Goal: Obtain resource: Obtain resource

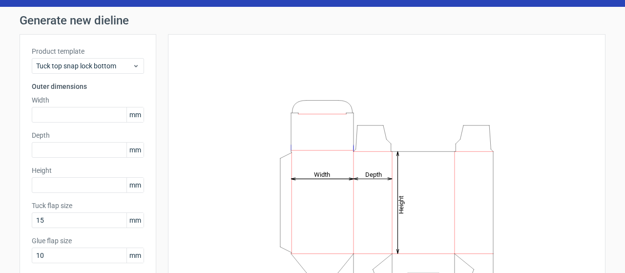
scroll to position [24, 0]
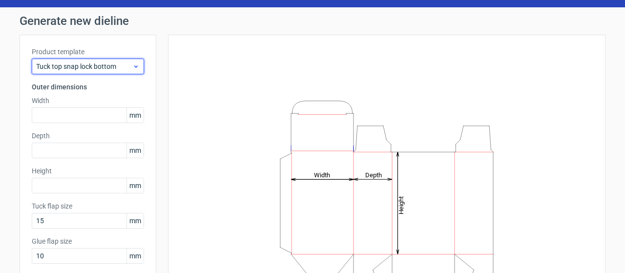
click at [120, 61] on span "Tuck top snap lock bottom" at bounding box center [84, 66] width 96 height 10
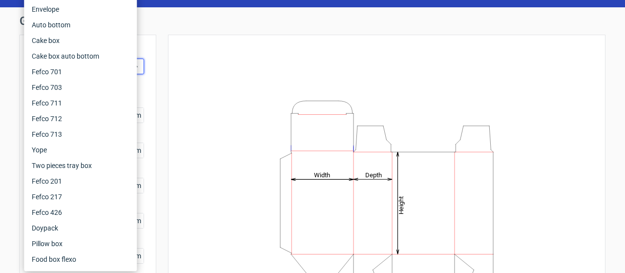
click at [193, 25] on h1 "Generate new dieline" at bounding box center [313, 21] width 586 height 12
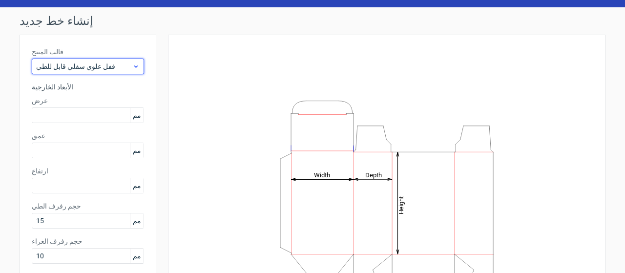
click at [118, 61] on span "قفل علوي سفلي قابل للطي" at bounding box center [84, 66] width 96 height 10
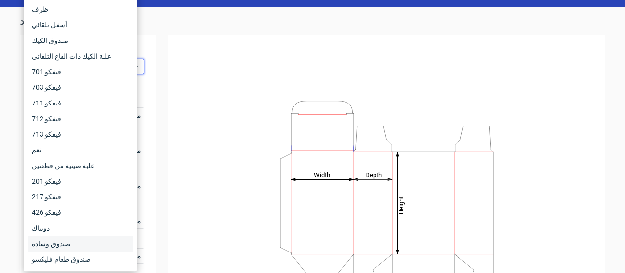
click at [84, 246] on div "صندوق وسادة" at bounding box center [80, 244] width 105 height 16
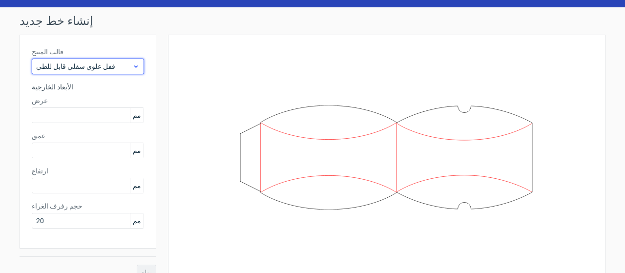
click at [133, 61] on div "قفل علوي سفلي قابل للطي" at bounding box center [88, 67] width 112 height 16
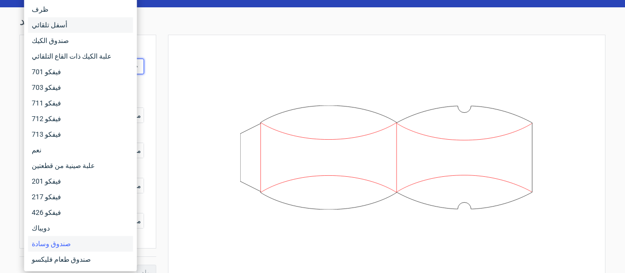
click at [100, 22] on div "أسفل تلقائي" at bounding box center [80, 25] width 105 height 16
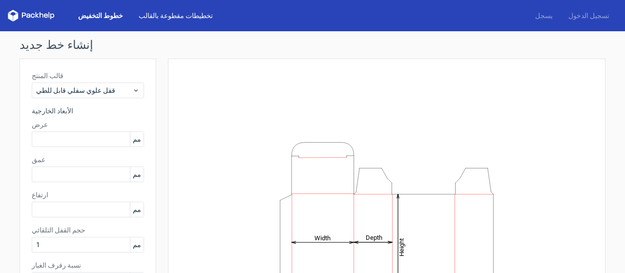
click at [172, 15] on font "تخطيطات مقطوعة بالقالب" at bounding box center [176, 16] width 74 height 8
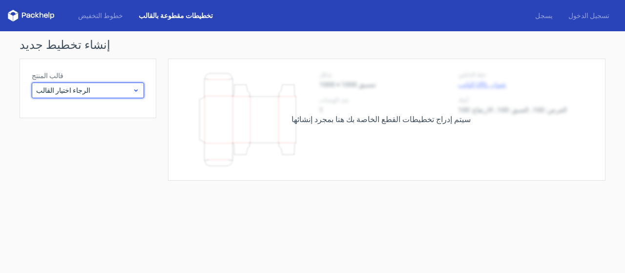
click at [135, 88] on icon at bounding box center [135, 90] width 7 height 8
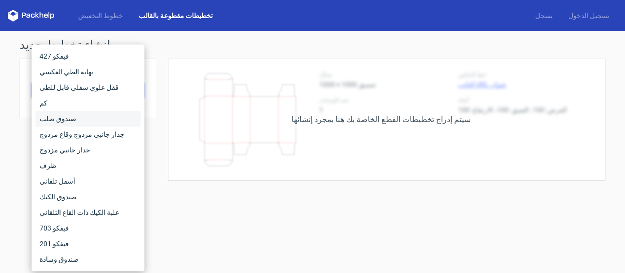
click at [87, 118] on div "صندوق صلب" at bounding box center [88, 119] width 105 height 16
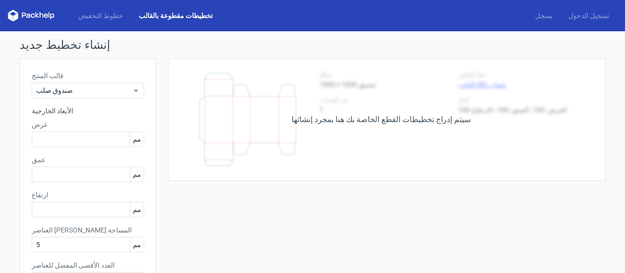
click at [425, 40] on h1 "إنشاء تخطيط جديد" at bounding box center [313, 45] width 586 height 12
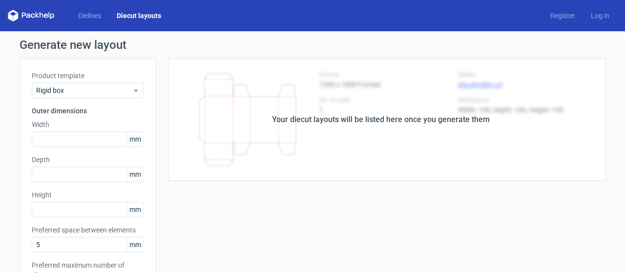
click at [309, 33] on div "Generate new layout Product template Rigid box Outer dimensions Width mm Depth …" at bounding box center [312, 278] width 625 height 494
click at [76, 141] on input "text" at bounding box center [88, 139] width 112 height 16
paste input "2"
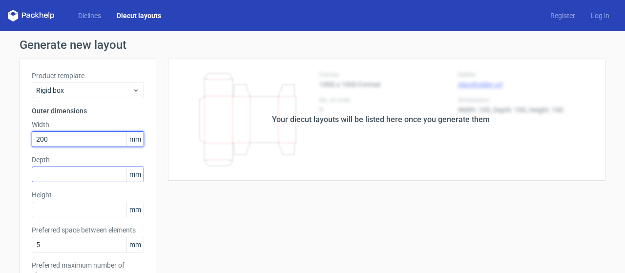
type input "200"
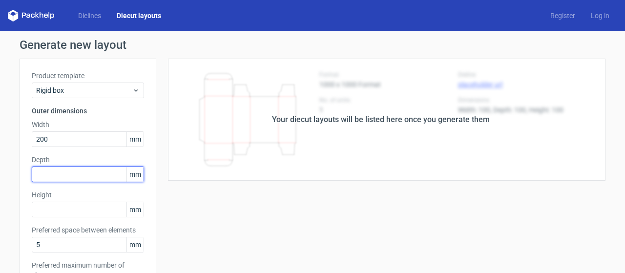
click at [69, 172] on input "text" at bounding box center [88, 174] width 112 height 16
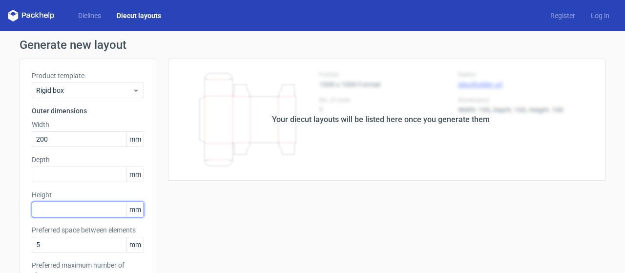
click at [59, 215] on input "text" at bounding box center [88, 210] width 112 height 16
type input "156"
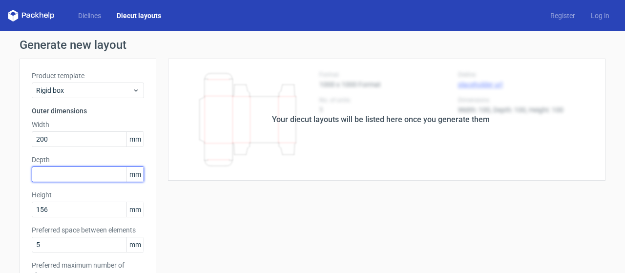
click at [71, 171] on input "text" at bounding box center [88, 174] width 112 height 16
type input "411"
click at [148, 121] on div "Product template Rigid box Outer dimensions Width 200 mm Depth 411 mm Height 15…" at bounding box center [88, 188] width 137 height 259
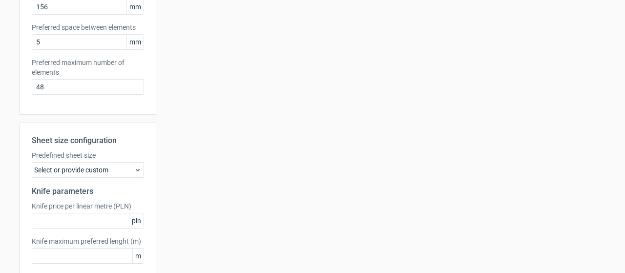
scroll to position [252, 0]
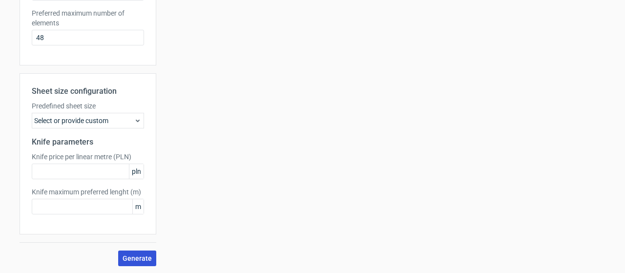
click at [138, 251] on button "Generate" at bounding box center [137, 258] width 38 height 16
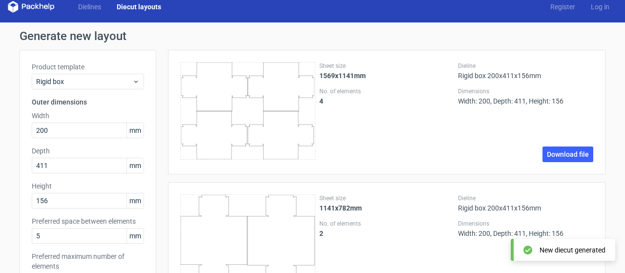
scroll to position [0, 0]
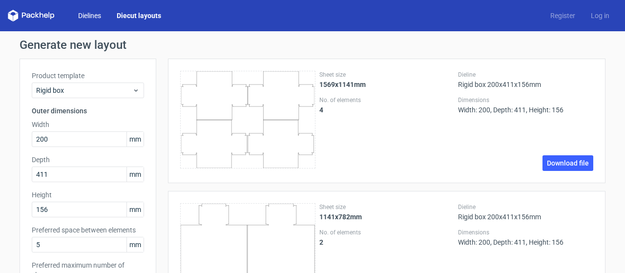
click at [92, 17] on link "Dielines" at bounding box center [89, 16] width 39 height 10
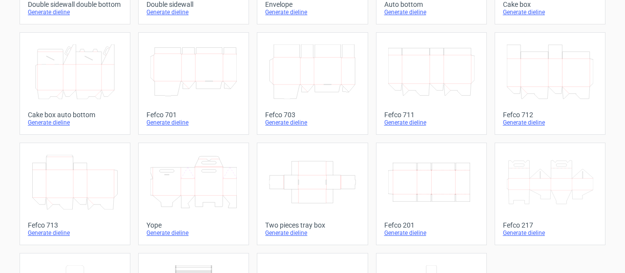
scroll to position [273, 0]
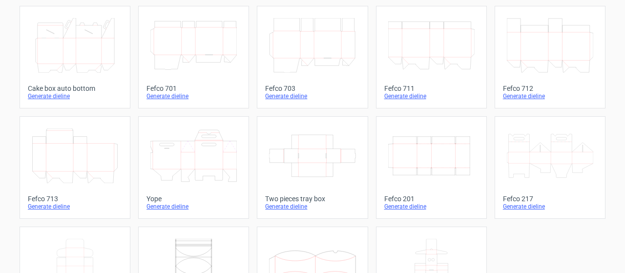
click at [407, 146] on icon "Width Depth Height" at bounding box center [431, 155] width 86 height 55
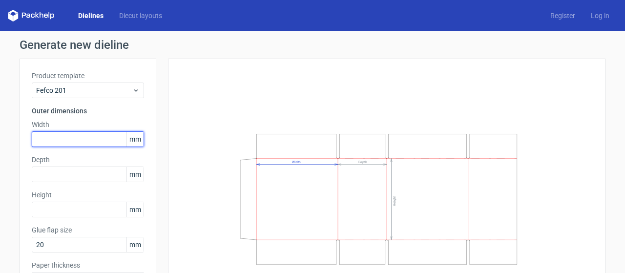
click at [79, 137] on input "text" at bounding box center [88, 139] width 112 height 16
paste input "2"
type input "200"
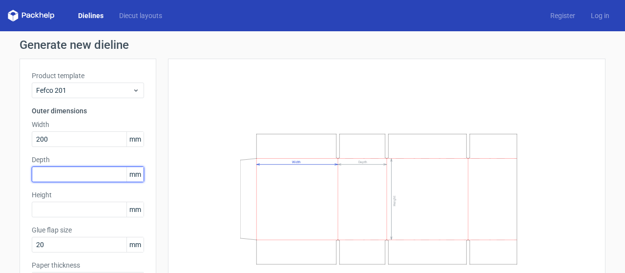
click at [59, 181] on input "text" at bounding box center [88, 174] width 112 height 16
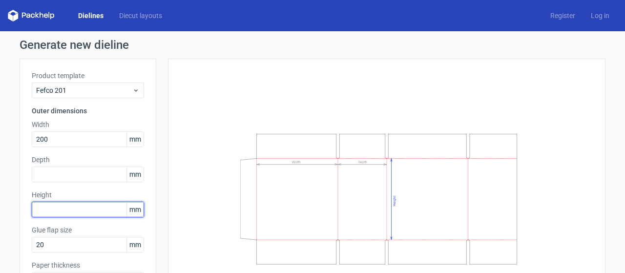
click at [48, 209] on input "text" at bounding box center [88, 210] width 112 height 16
type input "156"
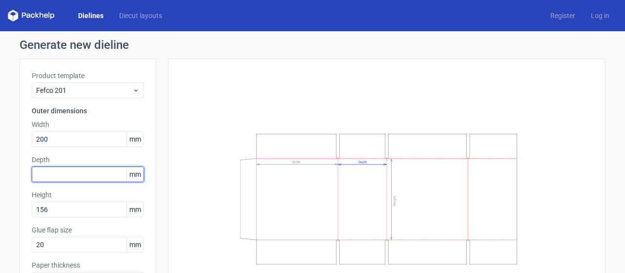
click at [54, 176] on input "text" at bounding box center [88, 174] width 112 height 16
type input "411"
click at [148, 130] on div "Product template Fefco 201 Outer dimensions Width 200 mm Depth 411 mm Height 15…" at bounding box center [88, 183] width 137 height 249
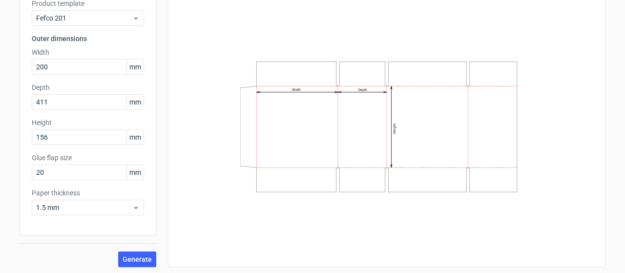
scroll to position [73, 0]
click at [137, 261] on span "Generate" at bounding box center [136, 258] width 29 height 7
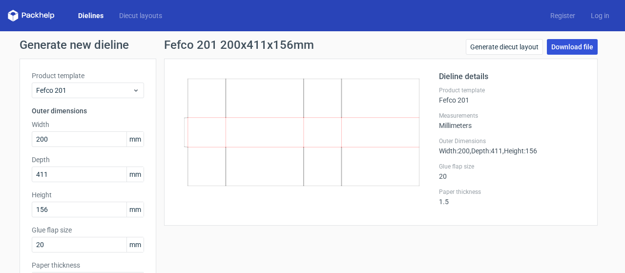
click at [570, 45] on link "Download file" at bounding box center [571, 47] width 51 height 16
click at [609, 157] on div "Generate new dieline Product template Fefco 201 Outer dimensions Width 200 mm D…" at bounding box center [312, 189] width 625 height 316
click at [591, 15] on link "Log in" at bounding box center [600, 16] width 34 height 10
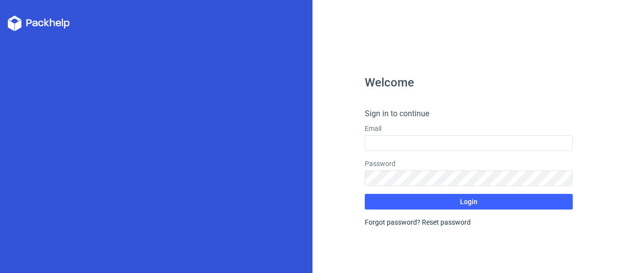
click at [624, 64] on div "Welcome Sign in to continue Email Password Login Forgot password? Reset password" at bounding box center [468, 136] width 312 height 273
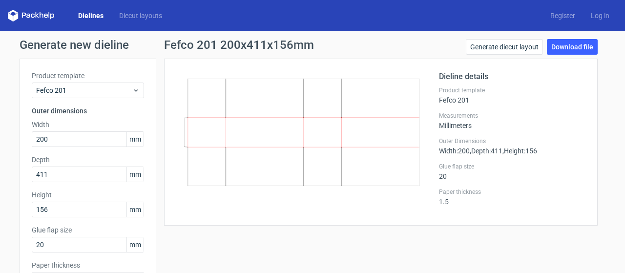
click at [37, 14] on icon at bounding box center [31, 16] width 47 height 12
click at [613, 87] on div "Generate new dieline Product template Fefco 201 Outer dimensions Width 200 mm D…" at bounding box center [312, 189] width 625 height 316
click at [142, 14] on link "Diecut layouts" at bounding box center [140, 16] width 59 height 10
click at [568, 52] on link "Download file" at bounding box center [571, 47] width 51 height 16
click at [423, 42] on div "Fefco 201 200x411x156mm Generate diecut layout Download file" at bounding box center [380, 49] width 433 height 20
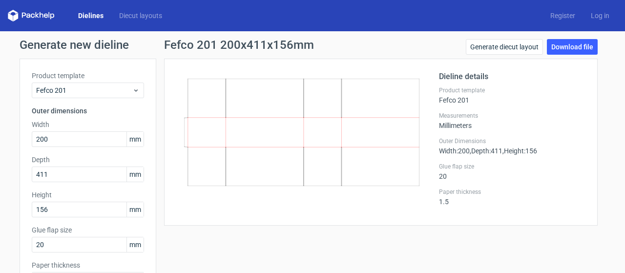
click at [405, 242] on div "Fefco 201 200x411x156mm Generate diecut layout Download file Dieline details Pr…" at bounding box center [380, 189] width 449 height 300
click at [150, 107] on div "Product template Fefco 201 Outer dimensions Width 200 mm Depth 411 mm Height 15…" at bounding box center [88, 183] width 137 height 249
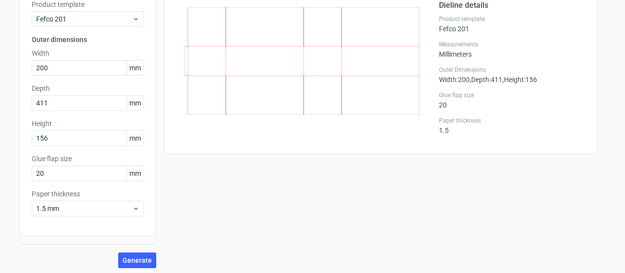
scroll to position [73, 0]
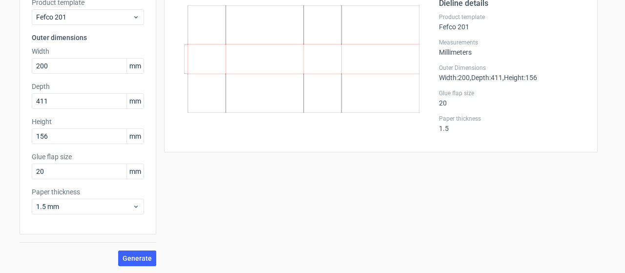
click at [251, 219] on div "Fefco 201 200x411x156mm Generate diecut layout Download file Dieline details Pr…" at bounding box center [380, 116] width 449 height 300
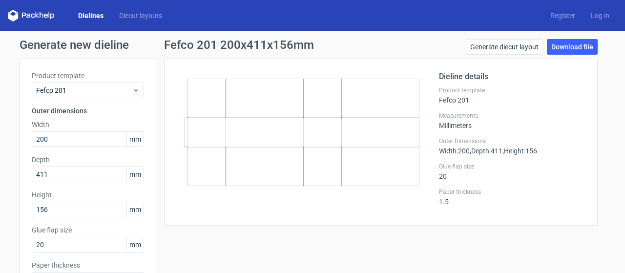
scroll to position [20, 0]
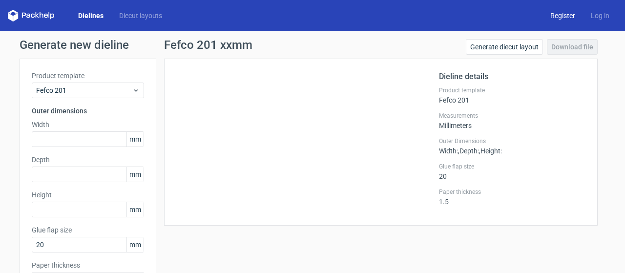
click at [550, 15] on link "Register" at bounding box center [562, 16] width 40 height 10
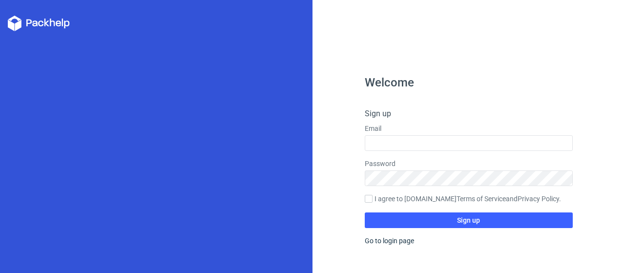
click at [624, 67] on div "Welcome Sign up Email Password I agree to Packhelp.com Terms of Service and Pri…" at bounding box center [468, 136] width 312 height 273
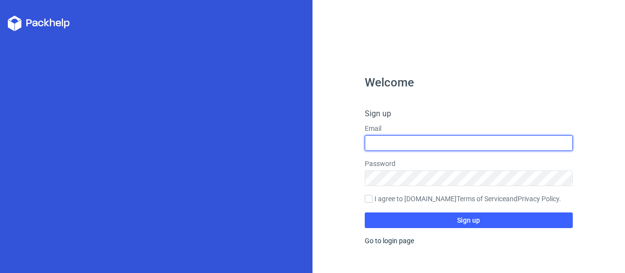
click at [465, 144] on input "text" at bounding box center [468, 143] width 208 height 16
type input "mohamdabdallah6@gmail.com"
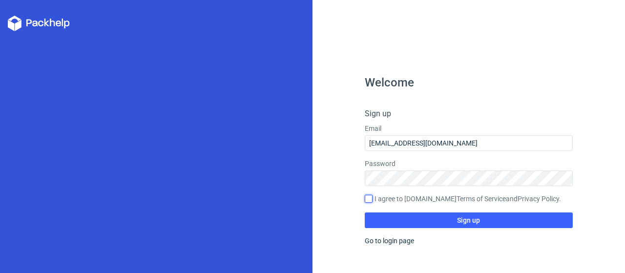
click at [367, 200] on input "I agree to Packhelp.com Terms of Service and Privacy Policy ." at bounding box center [368, 199] width 8 height 8
checkbox input "true"
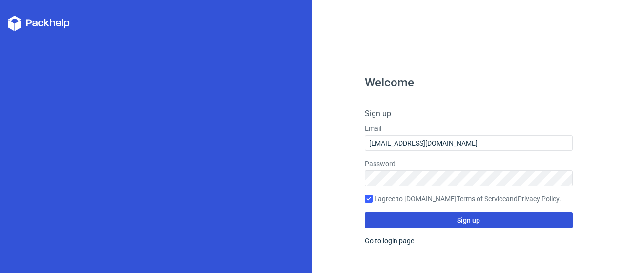
click at [384, 220] on button "Sign up" at bounding box center [468, 220] width 208 height 16
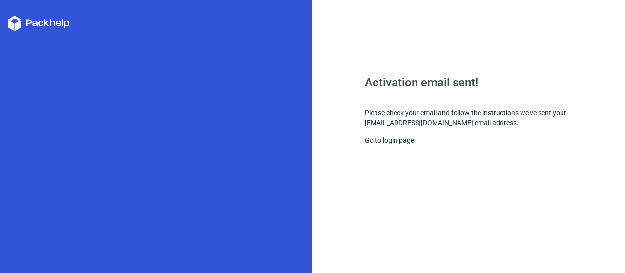
click at [419, 112] on div "Activation email sent! Please check your email and follow the instructions we’v…" at bounding box center [468, 175] width 208 height 196
click at [398, 141] on link "Go to login page" at bounding box center [388, 140] width 49 height 8
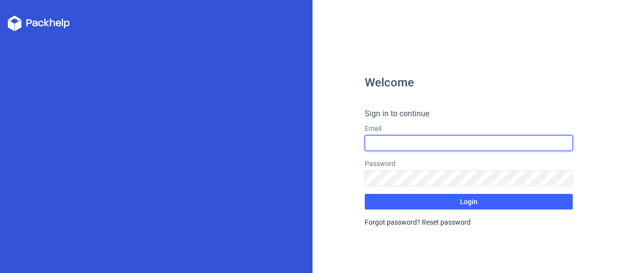
click at [380, 146] on input "text" at bounding box center [468, 143] width 208 height 16
type input "mohamdabdallah6@gmail.com"
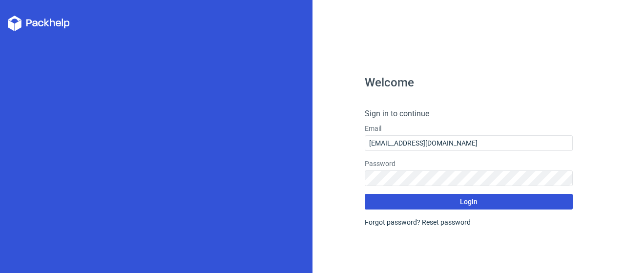
click at [442, 202] on button "Login" at bounding box center [468, 202] width 208 height 16
click at [411, 196] on button "Login" at bounding box center [468, 202] width 208 height 16
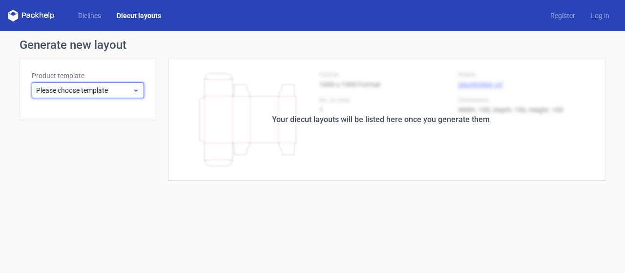
click at [124, 87] on span "Please choose template" at bounding box center [84, 90] width 96 height 10
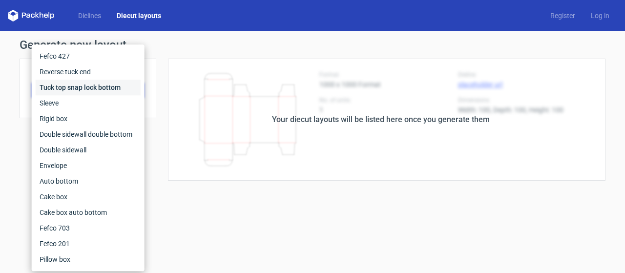
click at [124, 87] on div "Tuck top snap lock bottom" at bounding box center [88, 88] width 105 height 16
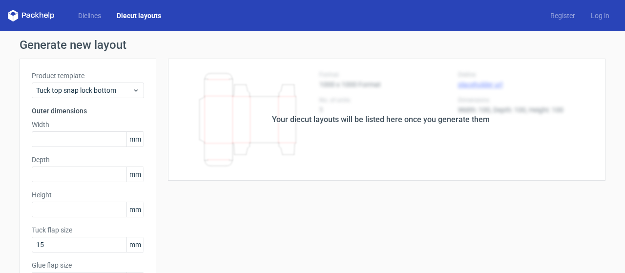
click at [43, 16] on icon at bounding box center [42, 15] width 4 height 6
click at [111, 93] on span "Tuck top snap lock bottom" at bounding box center [84, 90] width 96 height 10
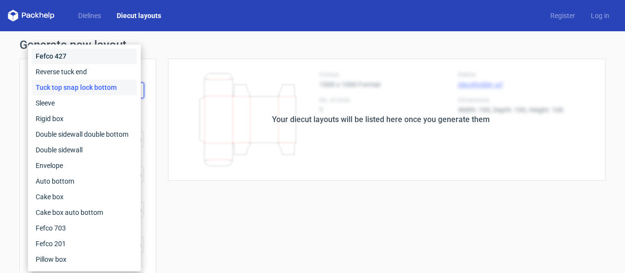
click at [64, 57] on div "Fefco 427" at bounding box center [84, 56] width 105 height 16
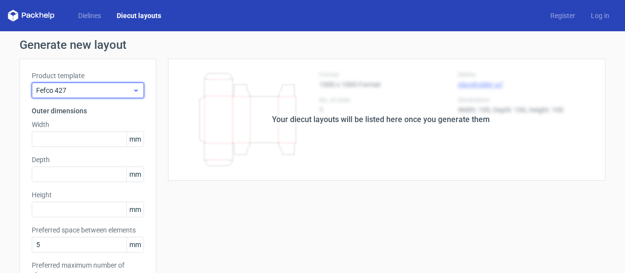
click at [102, 89] on span "Fefco 427" at bounding box center [84, 90] width 96 height 10
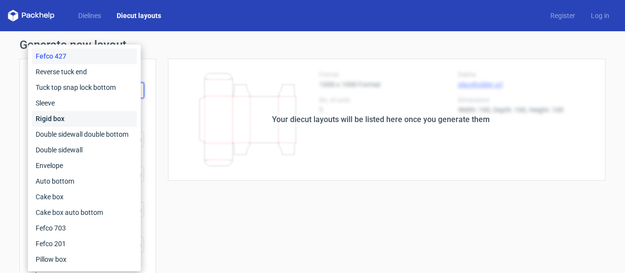
click at [91, 117] on div "Rigid box" at bounding box center [84, 119] width 105 height 16
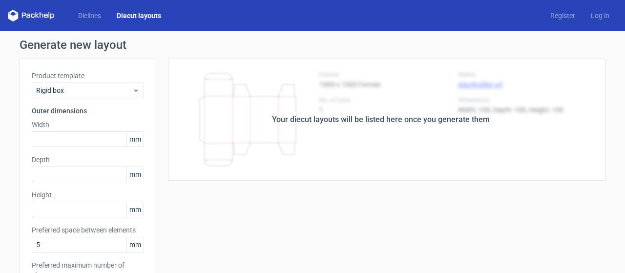
click at [283, 100] on div "Your diecut layouts will be listed here once you generate them" at bounding box center [380, 120] width 449 height 122
click at [35, 11] on icon at bounding box center [31, 16] width 47 height 12
click at [87, 14] on link "Dielines" at bounding box center [89, 16] width 39 height 10
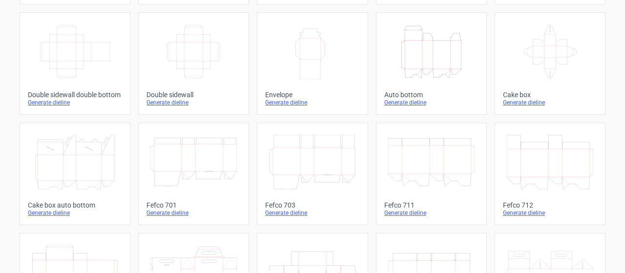
scroll to position [166, 0]
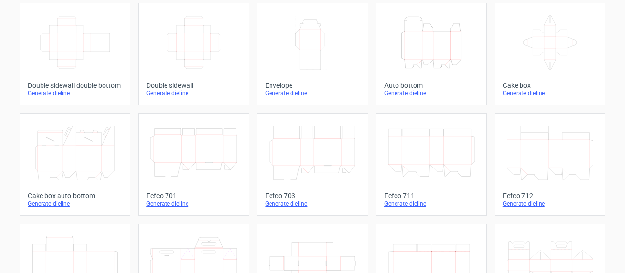
click at [611, 170] on div "Product templates Width Depth Height Fefco 427 Generate dieline Height Depth Wi…" at bounding box center [312, 154] width 625 height 579
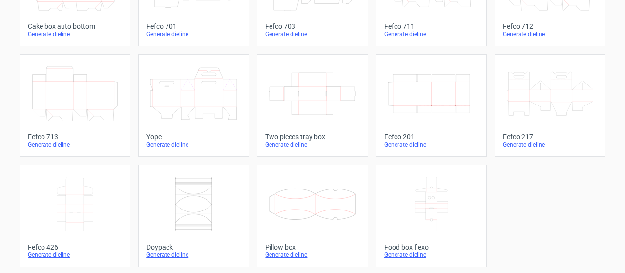
scroll to position [310, 0]
